Goal: Task Accomplishment & Management: Use online tool/utility

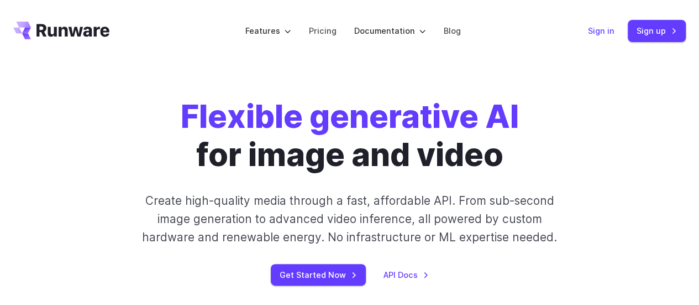
click at [595, 31] on link "Sign in" at bounding box center [601, 30] width 27 height 13
click at [405, 273] on link "API Docs" at bounding box center [406, 274] width 45 height 13
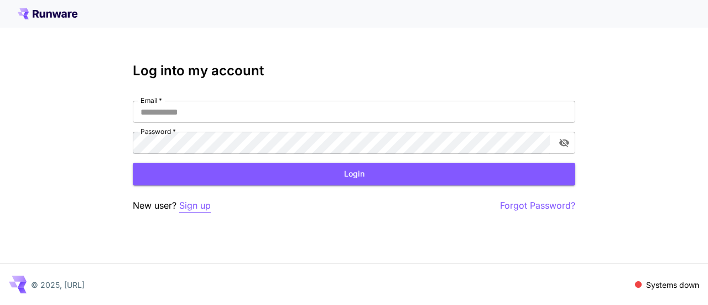
click at [195, 208] on p "Sign up" at bounding box center [195, 206] width 32 height 14
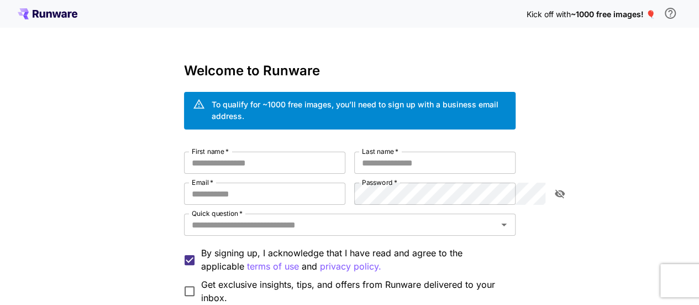
click at [217, 168] on div "First name   * First name   * Last name   * Last name   * Email   * Email   * P…" at bounding box center [350, 228] width 332 height 153
click at [215, 153] on input "First name   *" at bounding box center [264, 163] width 161 height 22
click at [627, 13] on span "~1000 free images! 🎈" at bounding box center [613, 13] width 85 height 9
drag, startPoint x: 600, startPoint y: 15, endPoint x: 493, endPoint y: 17, distance: 107.3
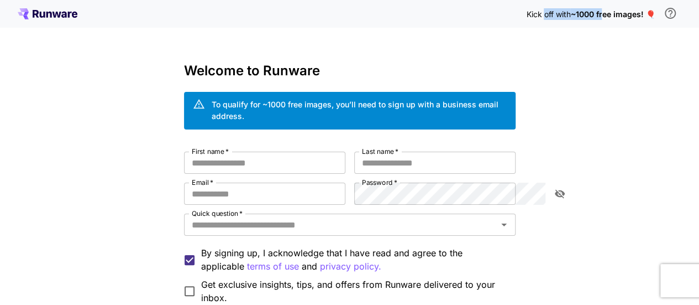
click at [521, 17] on div "Kick off with ~1000 free images! 🎈" at bounding box center [350, 13] width 665 height 23
click at [493, 17] on div "Kick off with ~1000 free images! 🎈" at bounding box center [350, 13] width 665 height 23
drag, startPoint x: 615, startPoint y: 18, endPoint x: 633, endPoint y: 18, distance: 17.7
click at [633, 18] on div "Kick off with ~1000 free images! 🎈" at bounding box center [350, 13] width 665 height 23
click at [649, 18] on span "~1000 free images! 🎈" at bounding box center [613, 13] width 85 height 9
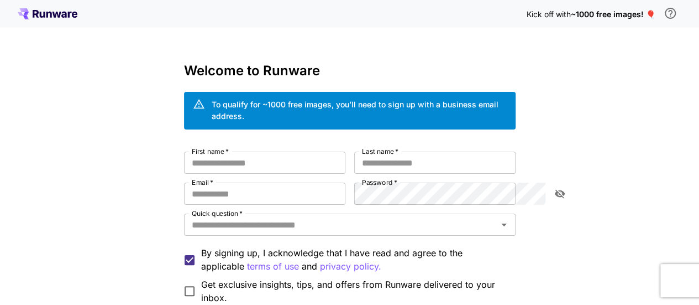
click at [650, 13] on span "~1000 free images! 🎈" at bounding box center [613, 13] width 85 height 9
click at [666, 14] on icon "\a In order to qualify for free credit, you need to sign up with a business ema…" at bounding box center [670, 13] width 11 height 11
click at [420, 102] on div "To qualify for ~1000 free images, you’ll need to sign up with a business email …" at bounding box center [359, 109] width 295 height 23
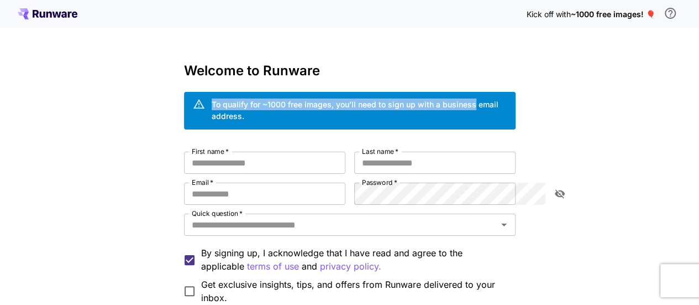
drag, startPoint x: 419, startPoint y: 102, endPoint x: 152, endPoint y: 100, distance: 267.1
click at [184, 100] on div "To qualify for ~1000 free images, you’ll need to sign up with a business email …" at bounding box center [350, 111] width 332 height 38
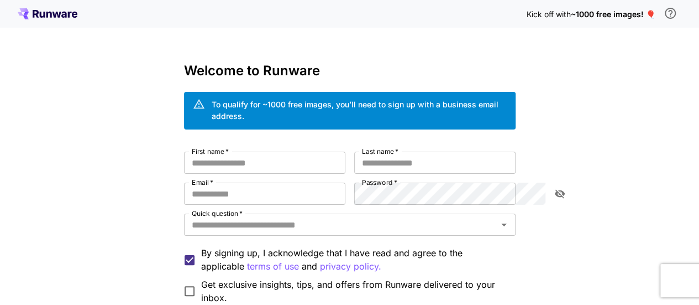
click at [184, 100] on div "To qualify for ~1000 free images, you’ll need to sign up with a business email …" at bounding box center [350, 111] width 332 height 38
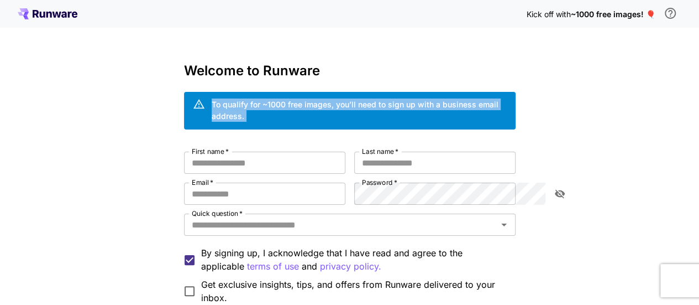
drag, startPoint x: 152, startPoint y: 100, endPoint x: 487, endPoint y: 101, distance: 335.6
click at [487, 101] on div "To qualify for ~1000 free images, you’ll need to sign up with a business email …" at bounding box center [350, 111] width 332 height 38
drag, startPoint x: 487, startPoint y: 101, endPoint x: 105, endPoint y: 65, distance: 383.8
click at [105, 65] on div "Kick off with ~1000 free images! 🎈 Welcome to Runware To qualify for ~1000 free…" at bounding box center [349, 215] width 699 height 431
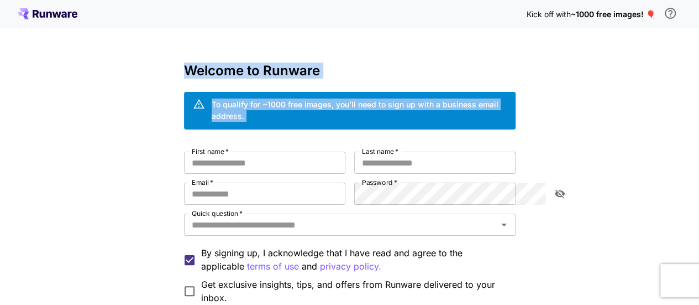
click at [105, 65] on div "Kick off with ~1000 free images! 🎈 Welcome to Runware To qualify for ~1000 free…" at bounding box center [349, 215] width 699 height 431
drag, startPoint x: 105, startPoint y: 65, endPoint x: 504, endPoint y: 100, distance: 400.8
click at [504, 100] on div "Kick off with ~1000 free images! 🎈 Welcome to Runware To qualify for ~1000 free…" at bounding box center [349, 215] width 699 height 431
click at [504, 100] on div "To qualify for ~1000 free images, you’ll need to sign up with a business email …" at bounding box center [350, 111] width 332 height 38
drag, startPoint x: 504, startPoint y: 100, endPoint x: 124, endPoint y: 72, distance: 380.9
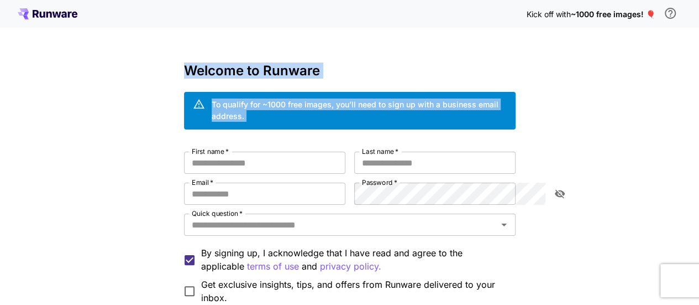
click at [124, 72] on div "Kick off with ~1000 free images! 🎈 Welcome to Runware To qualify for ~1000 free…" at bounding box center [349, 215] width 699 height 431
drag, startPoint x: 124, startPoint y: 72, endPoint x: 474, endPoint y: 100, distance: 350.5
click at [474, 100] on div "Kick off with ~1000 free images! 🎈 Welcome to Runware To qualify for ~1000 free…" at bounding box center [349, 215] width 699 height 431
click at [474, 100] on div "To qualify for ~1000 free images, you’ll need to sign up with a business email …" at bounding box center [359, 109] width 295 height 23
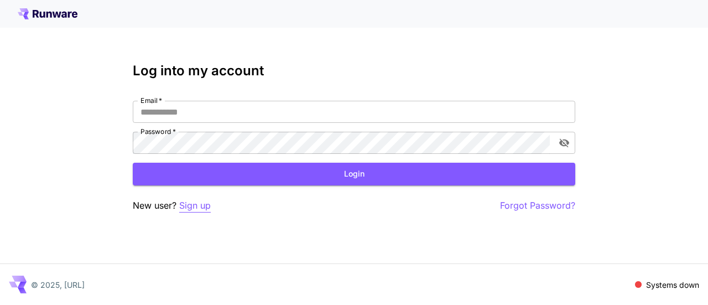
click at [192, 205] on p "Sign up" at bounding box center [195, 206] width 32 height 14
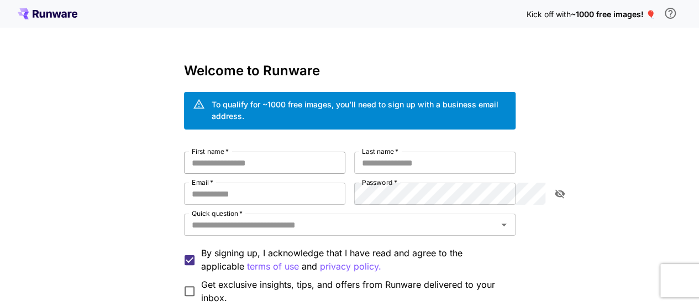
click at [194, 152] on input "First name   *" at bounding box center [264, 163] width 161 height 22
type input "*******"
type input "*****"
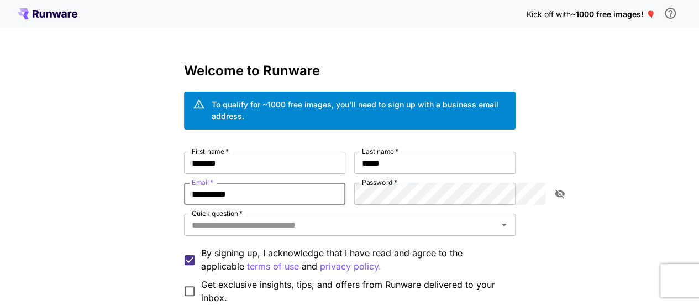
type input "**********"
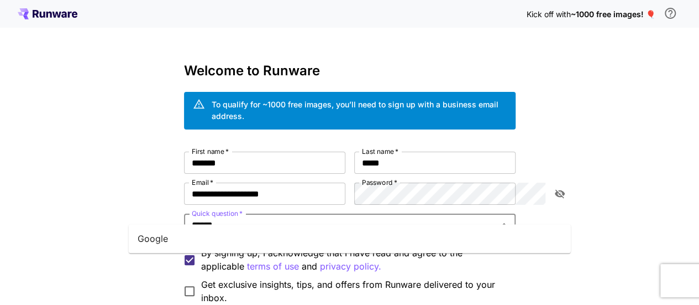
type input "******"
click at [87, 206] on div "**********" at bounding box center [349, 215] width 699 height 431
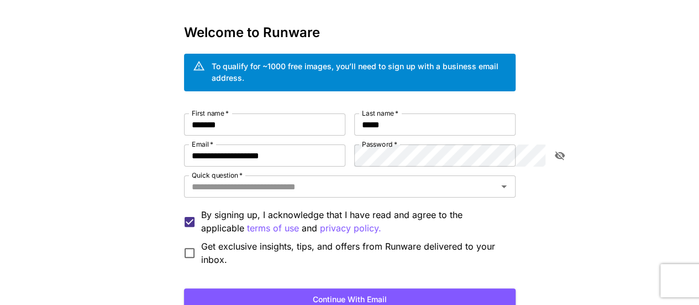
scroll to position [55, 0]
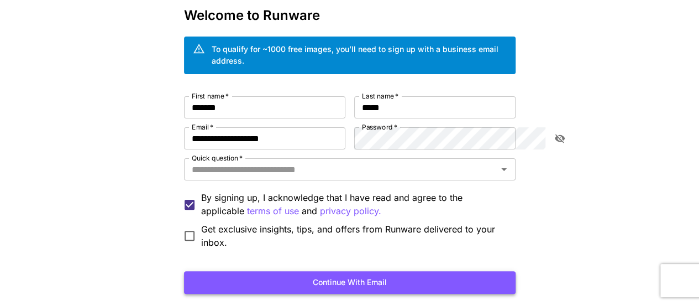
click at [323, 271] on button "Continue with email" at bounding box center [350, 282] width 332 height 23
click at [218, 161] on input "Quick question   *" at bounding box center [340, 168] width 307 height 15
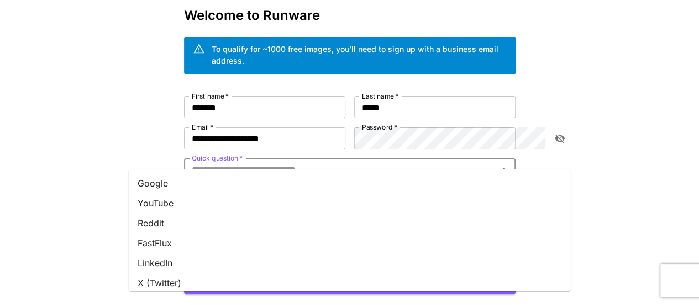
click at [201, 176] on li "Google" at bounding box center [350, 183] width 442 height 20
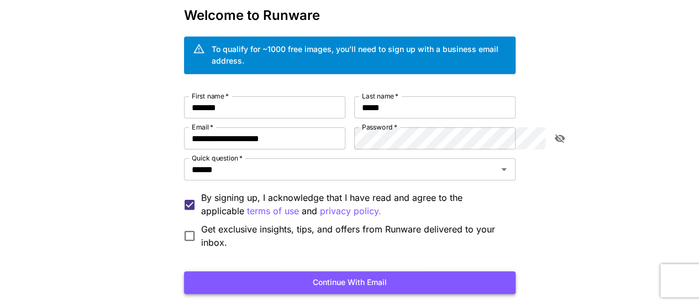
click at [307, 271] on button "Continue with email" at bounding box center [350, 282] width 332 height 23
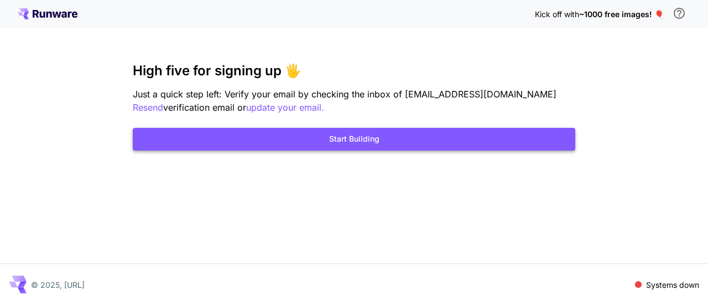
click at [359, 144] on button "Start Building" at bounding box center [354, 139] width 442 height 23
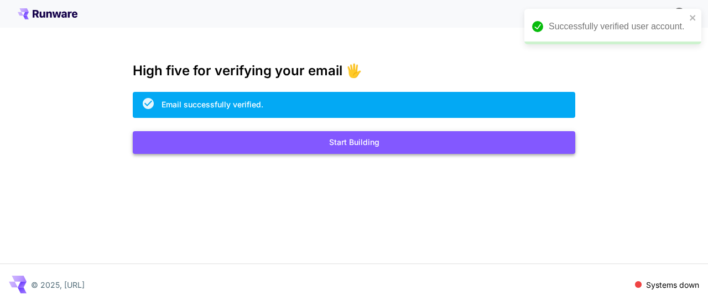
click at [367, 143] on button "Start Building" at bounding box center [354, 142] width 442 height 23
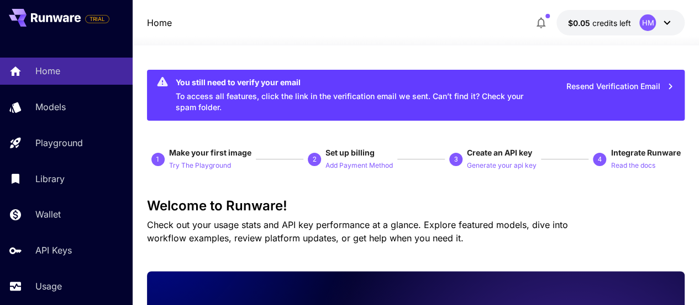
click at [668, 24] on icon at bounding box center [667, 22] width 13 height 13
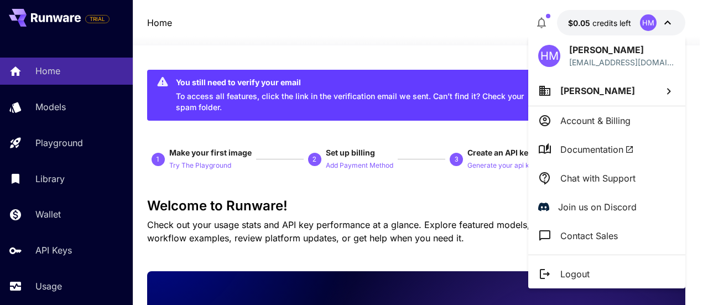
click at [494, 43] on div at bounding box center [354, 152] width 708 height 305
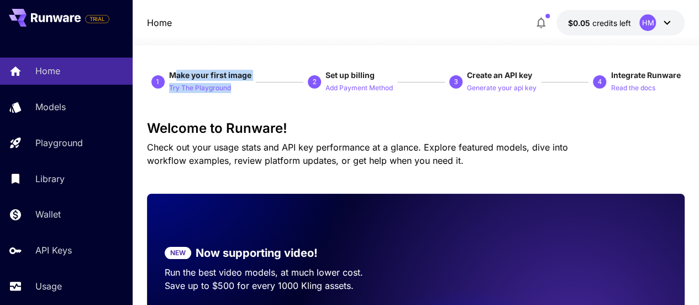
drag, startPoint x: 176, startPoint y: 72, endPoint x: 271, endPoint y: 75, distance: 94.6
click at [271, 75] on div "1 Make your first image Try The Playground 2 Set up billing Add Payment Method …" at bounding box center [416, 82] width 539 height 24
click at [332, 75] on span "Set up billing" at bounding box center [350, 74] width 49 height 9
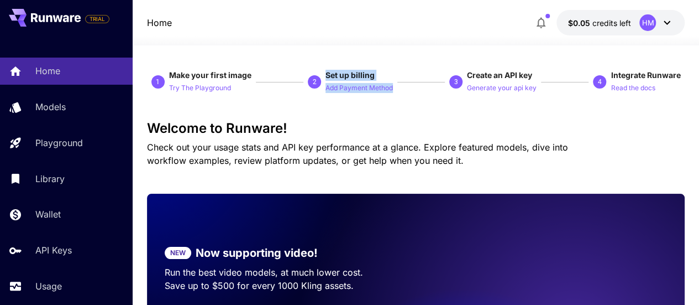
drag, startPoint x: 332, startPoint y: 75, endPoint x: 421, endPoint y: 75, distance: 89.0
click at [421, 75] on div "1 Make your first image Try The Playground 2 Set up billing Add Payment Method …" at bounding box center [416, 82] width 539 height 24
click at [478, 75] on span "Create an API key" at bounding box center [499, 74] width 65 height 9
click at [493, 86] on p "Generate your api key" at bounding box center [502, 88] width 70 height 11
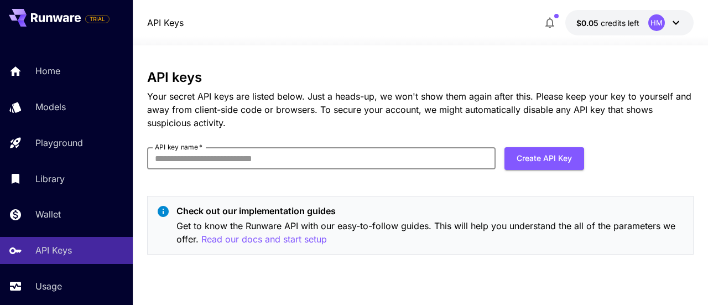
click at [279, 163] on input "API key name   *" at bounding box center [321, 158] width 348 height 22
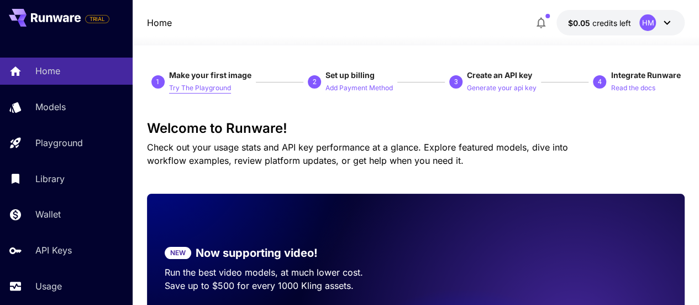
click at [206, 87] on p "Try The Playground" at bounding box center [200, 88] width 62 height 11
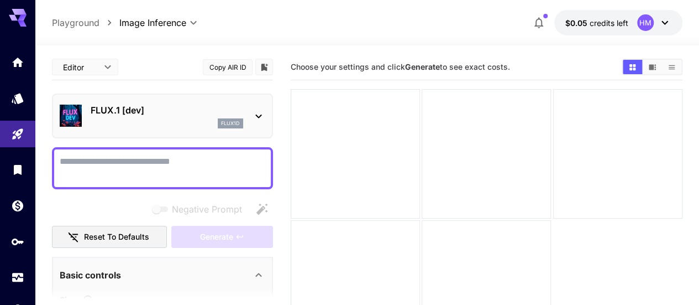
click at [264, 112] on icon at bounding box center [258, 115] width 13 height 13
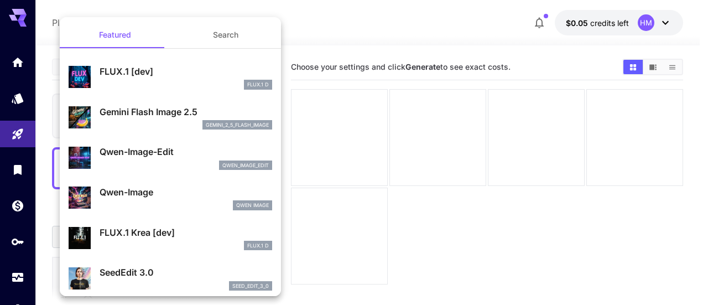
click at [334, 63] on div at bounding box center [354, 152] width 708 height 305
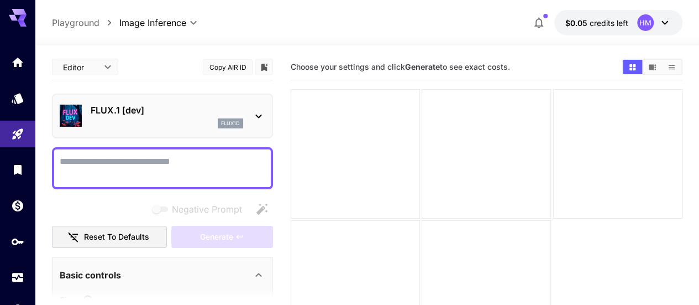
click at [133, 159] on textarea "Negative Prompt" at bounding box center [163, 168] width 206 height 27
click at [163, 120] on div "flux1d" at bounding box center [167, 123] width 153 height 10
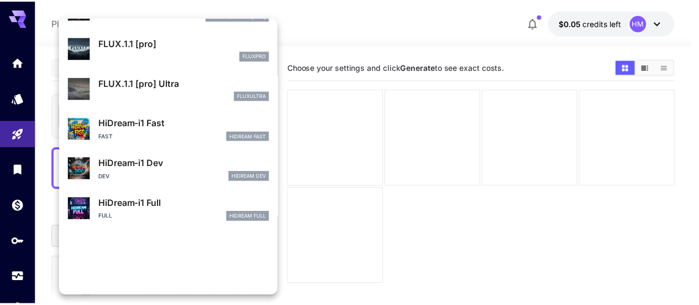
scroll to position [688, 0]
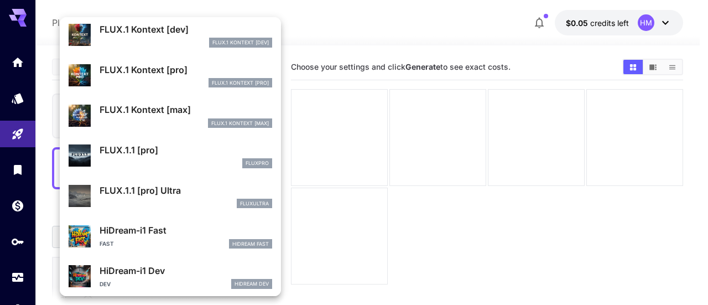
click at [354, 121] on div at bounding box center [354, 152] width 708 height 305
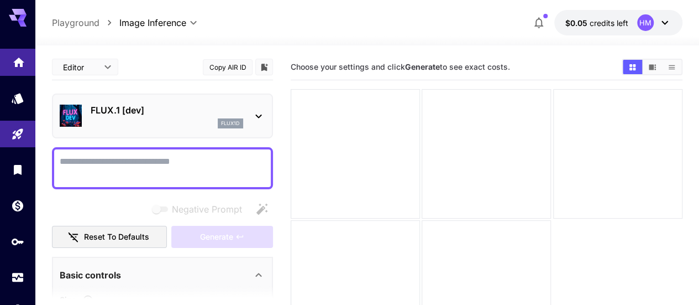
click at [11, 62] on link at bounding box center [17, 62] width 35 height 27
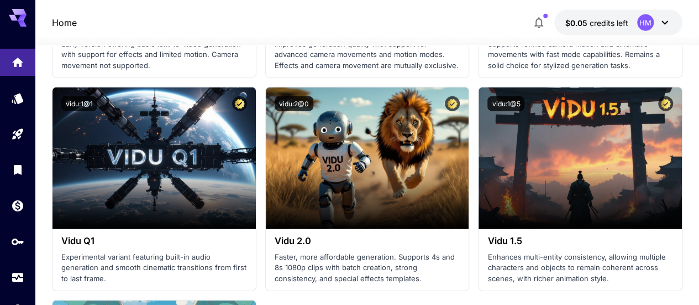
scroll to position [1382, 0]
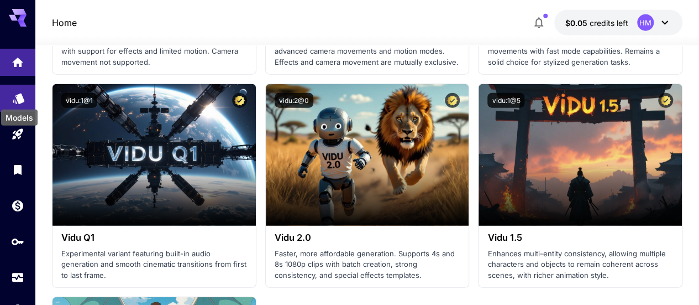
click at [19, 100] on icon "Models" at bounding box center [19, 95] width 12 height 11
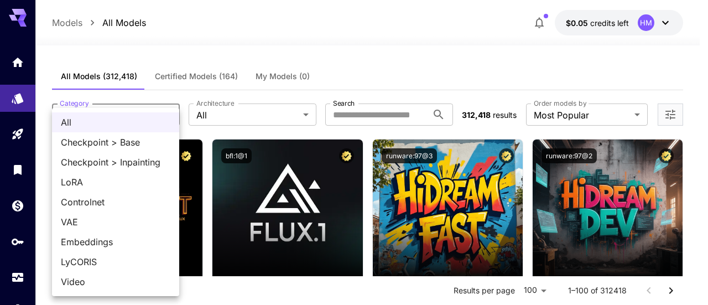
click at [216, 117] on div at bounding box center [354, 152] width 708 height 305
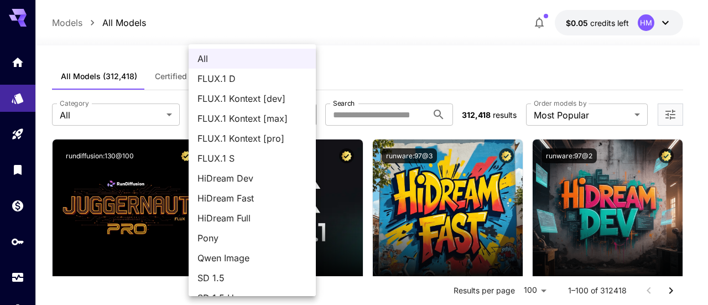
click at [388, 92] on div at bounding box center [354, 152] width 708 height 305
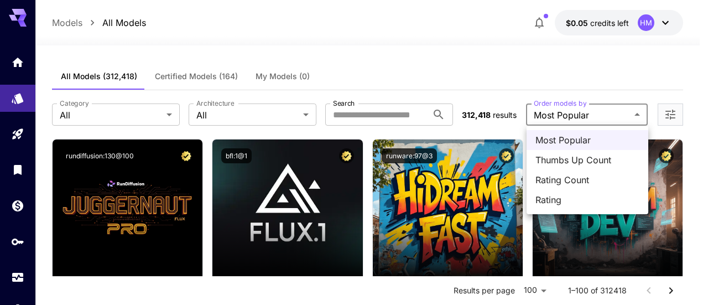
click at [477, 76] on div at bounding box center [354, 152] width 708 height 305
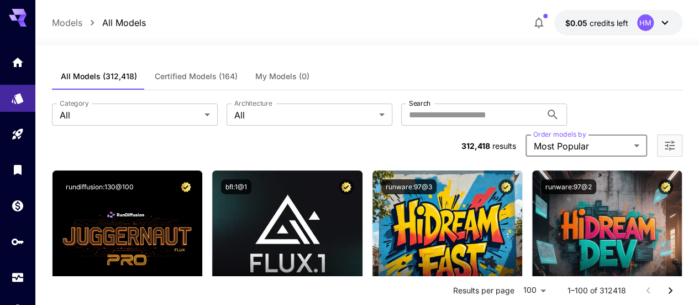
click at [676, 139] on icon "Open more filters" at bounding box center [670, 145] width 13 height 13
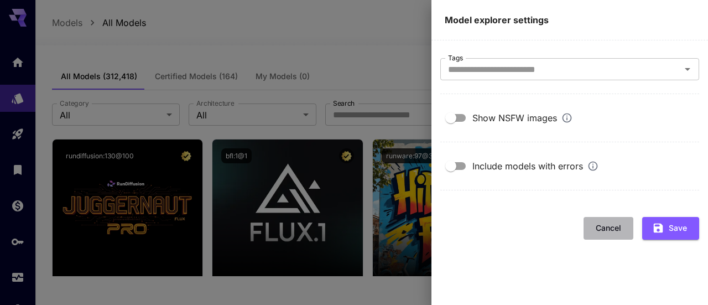
click at [591, 223] on button "Cancel" at bounding box center [608, 228] width 50 height 23
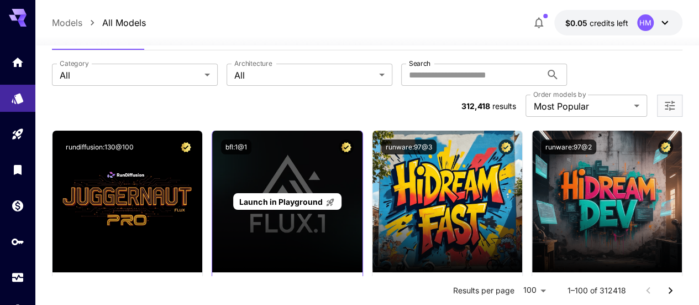
scroll to position [55, 0]
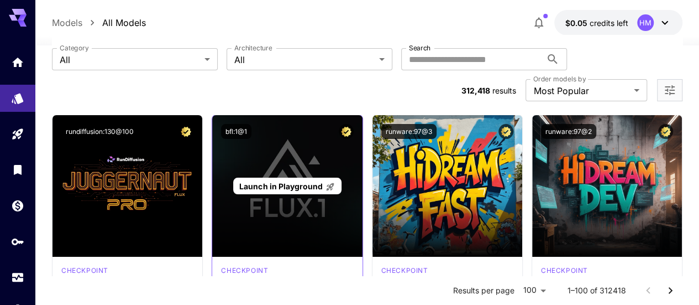
click at [297, 192] on div "Launch in Playground" at bounding box center [287, 186] width 150 height 142
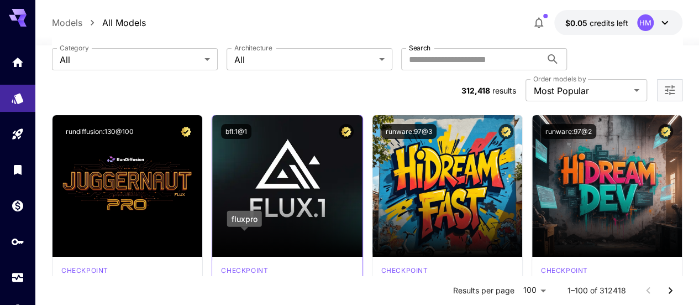
click at [252, 265] on p "checkpoint" at bounding box center [244, 270] width 47 height 10
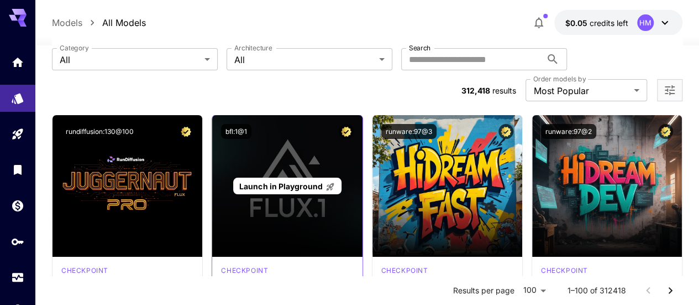
click at [262, 189] on div "Launch in Playground" at bounding box center [287, 186] width 150 height 142
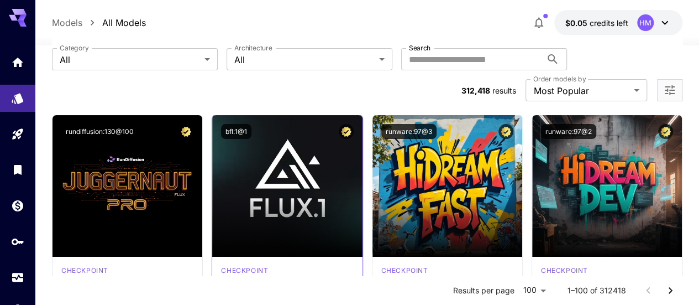
scroll to position [111, 0]
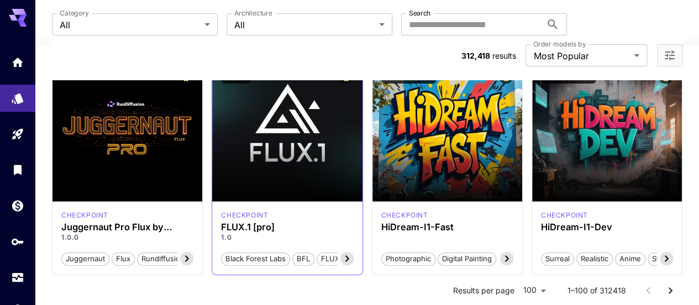
click at [247, 253] on span "Black Forest Labs" at bounding box center [256, 258] width 68 height 11
click at [347, 252] on icon at bounding box center [347, 258] width 13 height 13
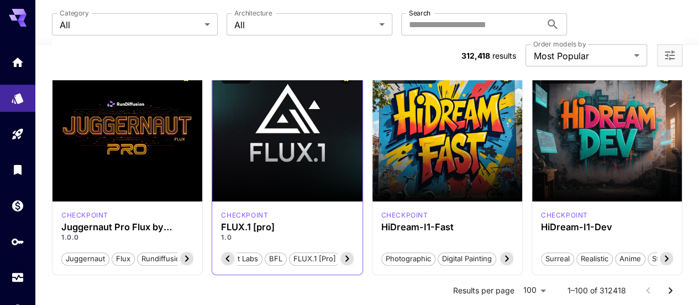
click at [347, 252] on icon at bounding box center [347, 258] width 13 height 13
click at [249, 201] on div "checkpoint FLUX.1 [pro] 1.0 Black Forest Labs BFL FLUX.1 [pro]" at bounding box center [287, 237] width 150 height 73
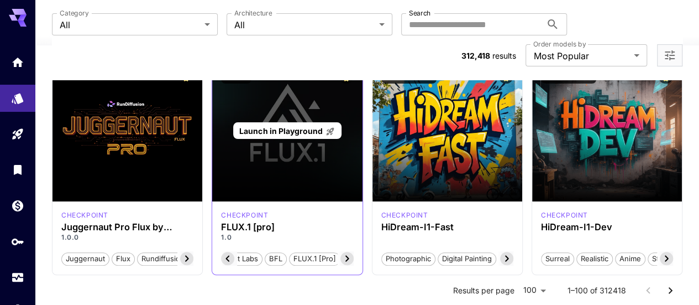
click at [289, 145] on div "Launch in Playground" at bounding box center [287, 131] width 150 height 142
click at [292, 125] on div "Launch in Playground" at bounding box center [287, 131] width 150 height 142
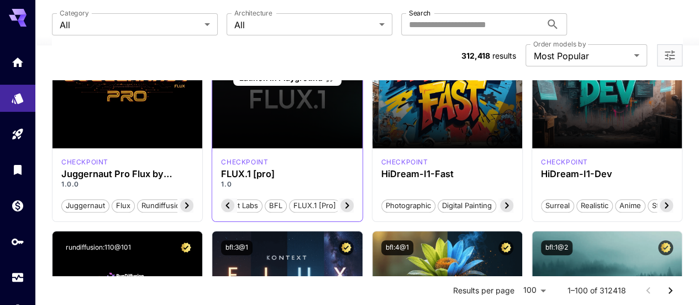
scroll to position [166, 0]
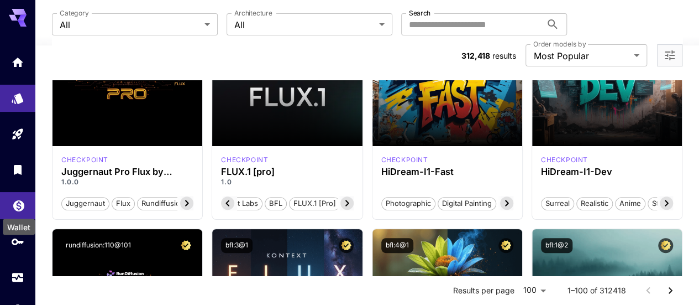
click at [12, 204] on icon "Wallet" at bounding box center [18, 202] width 13 height 13
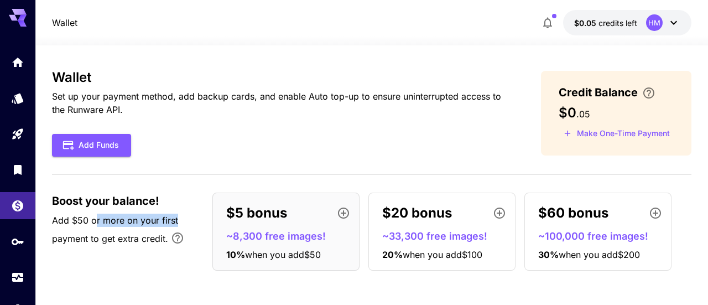
drag, startPoint x: 94, startPoint y: 224, endPoint x: 176, endPoint y: 221, distance: 81.9
click at [176, 221] on span "Add $50 or more on your first payment to get extra credit." at bounding box center [115, 229] width 126 height 29
drag, startPoint x: 176, startPoint y: 221, endPoint x: 106, endPoint y: 220, distance: 69.7
click at [106, 220] on span "Add $50 or more on your first payment to get extra credit." at bounding box center [115, 229] width 126 height 29
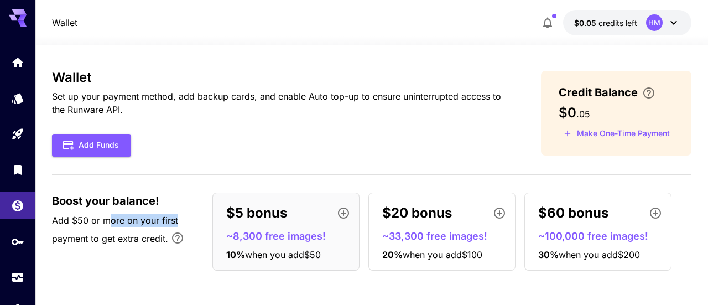
click at [106, 220] on span "Add $50 or more on your first payment to get extra credit." at bounding box center [115, 229] width 126 height 29
drag, startPoint x: 106, startPoint y: 220, endPoint x: 171, endPoint y: 221, distance: 64.7
click at [171, 221] on span "Add $50 or more on your first payment to get extra credit." at bounding box center [115, 229] width 126 height 29
click at [264, 230] on p "~8,300 free images!" at bounding box center [290, 235] width 128 height 15
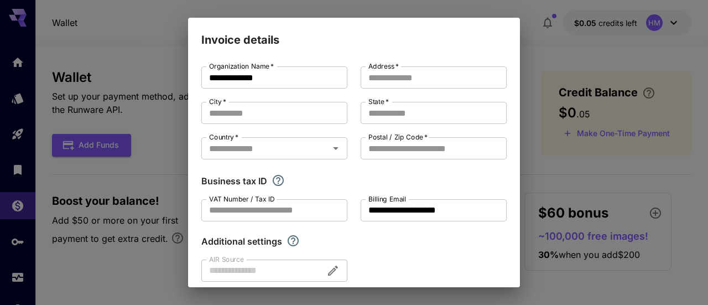
click at [584, 124] on div "**********" at bounding box center [354, 152] width 708 height 305
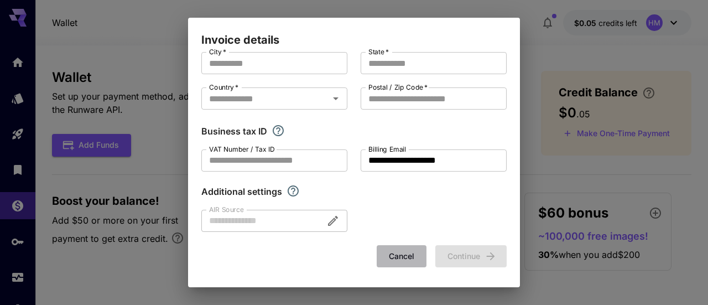
click at [399, 257] on button "Cancel" at bounding box center [402, 256] width 50 height 23
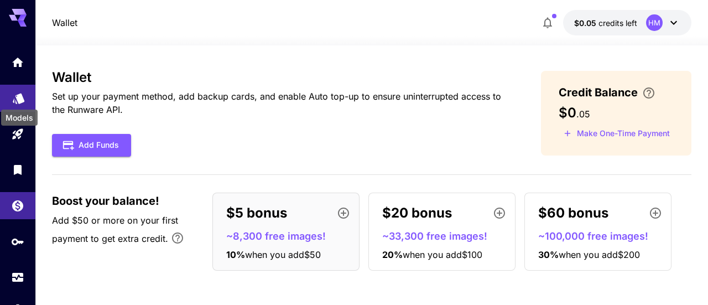
click at [17, 93] on icon "Models" at bounding box center [19, 95] width 12 height 11
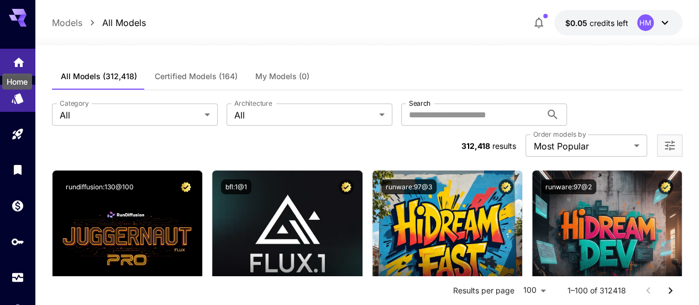
click at [20, 65] on icon "Home" at bounding box center [18, 59] width 13 height 13
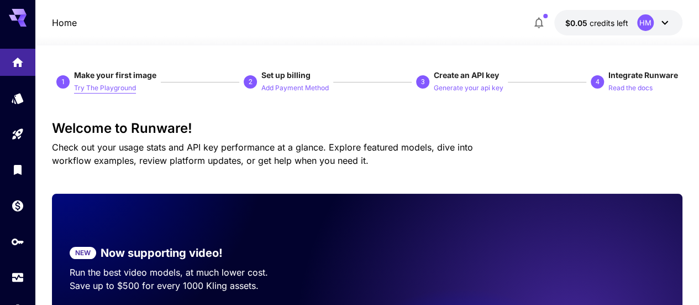
click at [109, 89] on p "Try The Playground" at bounding box center [105, 88] width 62 height 11
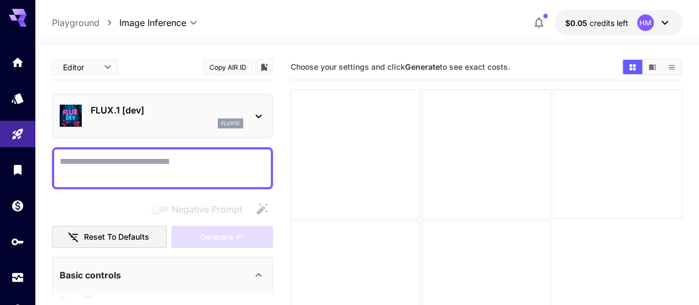
click at [253, 112] on icon at bounding box center [258, 115] width 13 height 13
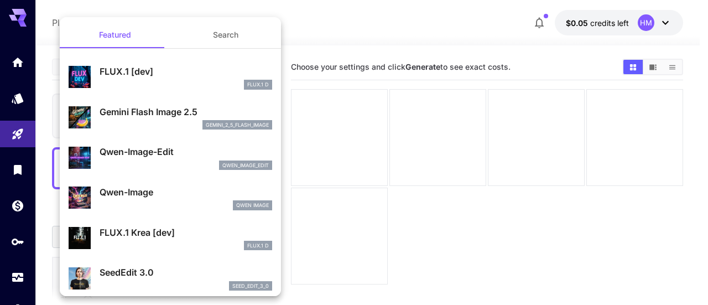
click at [208, 36] on button "Search" at bounding box center [225, 35] width 111 height 27
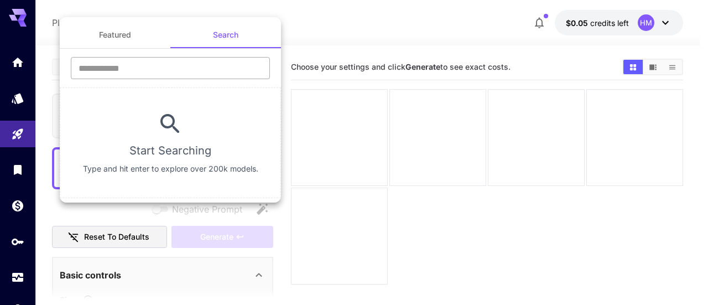
click at [133, 71] on input "text" at bounding box center [170, 68] width 199 height 22
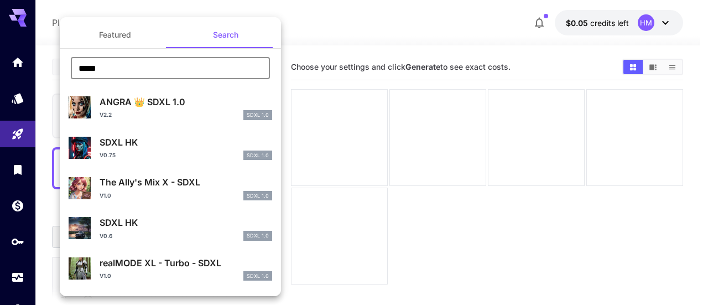
type input "****"
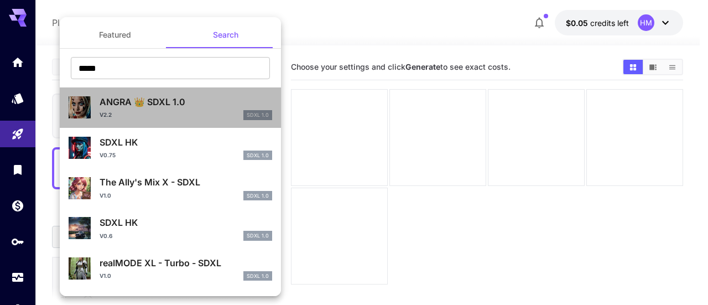
click at [181, 107] on p "ANGRA 👑 SDXL 1.0" at bounding box center [186, 101] width 173 height 13
type input "**"
type input "***"
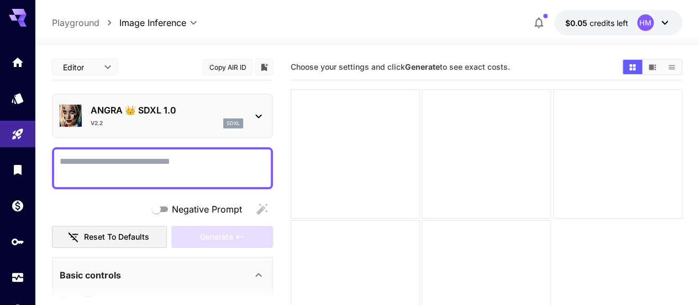
click at [165, 170] on textarea "Negative Prompt" at bounding box center [163, 168] width 206 height 27
click at [95, 165] on textarea "Negative Prompt" at bounding box center [163, 168] width 206 height 27
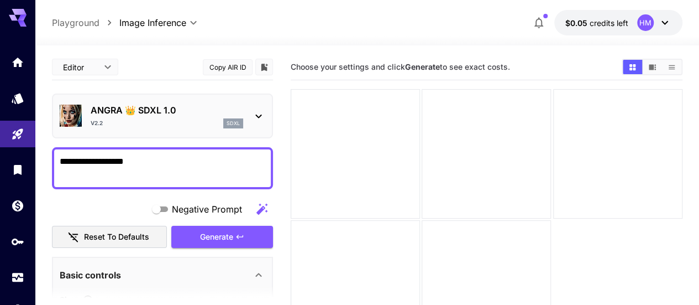
paste textarea "**********"
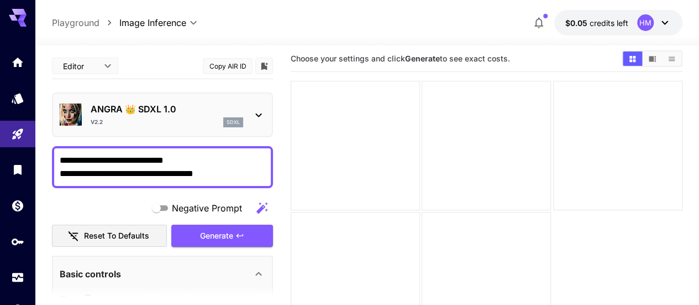
scroll to position [39, 0]
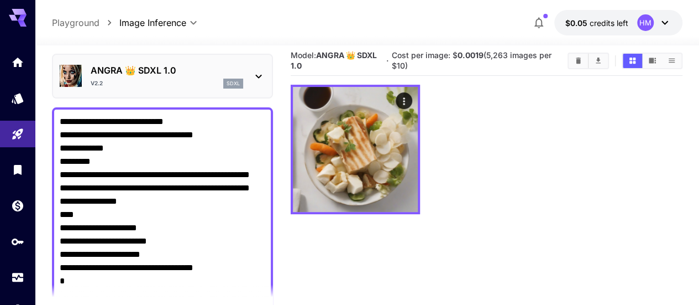
type textarea "**********"
